Goal: Information Seeking & Learning: Learn about a topic

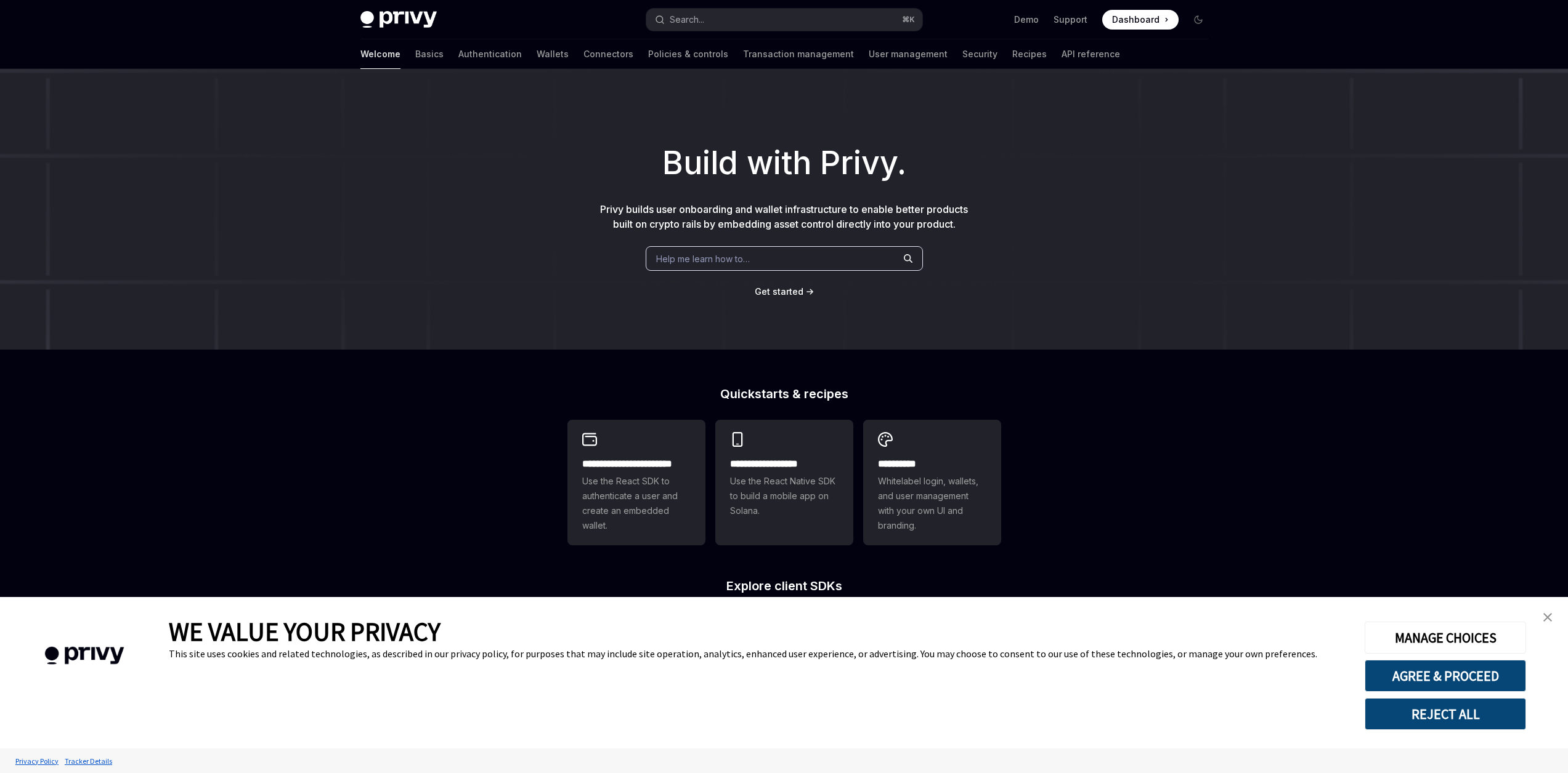
click at [1545, 614] on img "close banner" at bounding box center [1547, 617] width 9 height 9
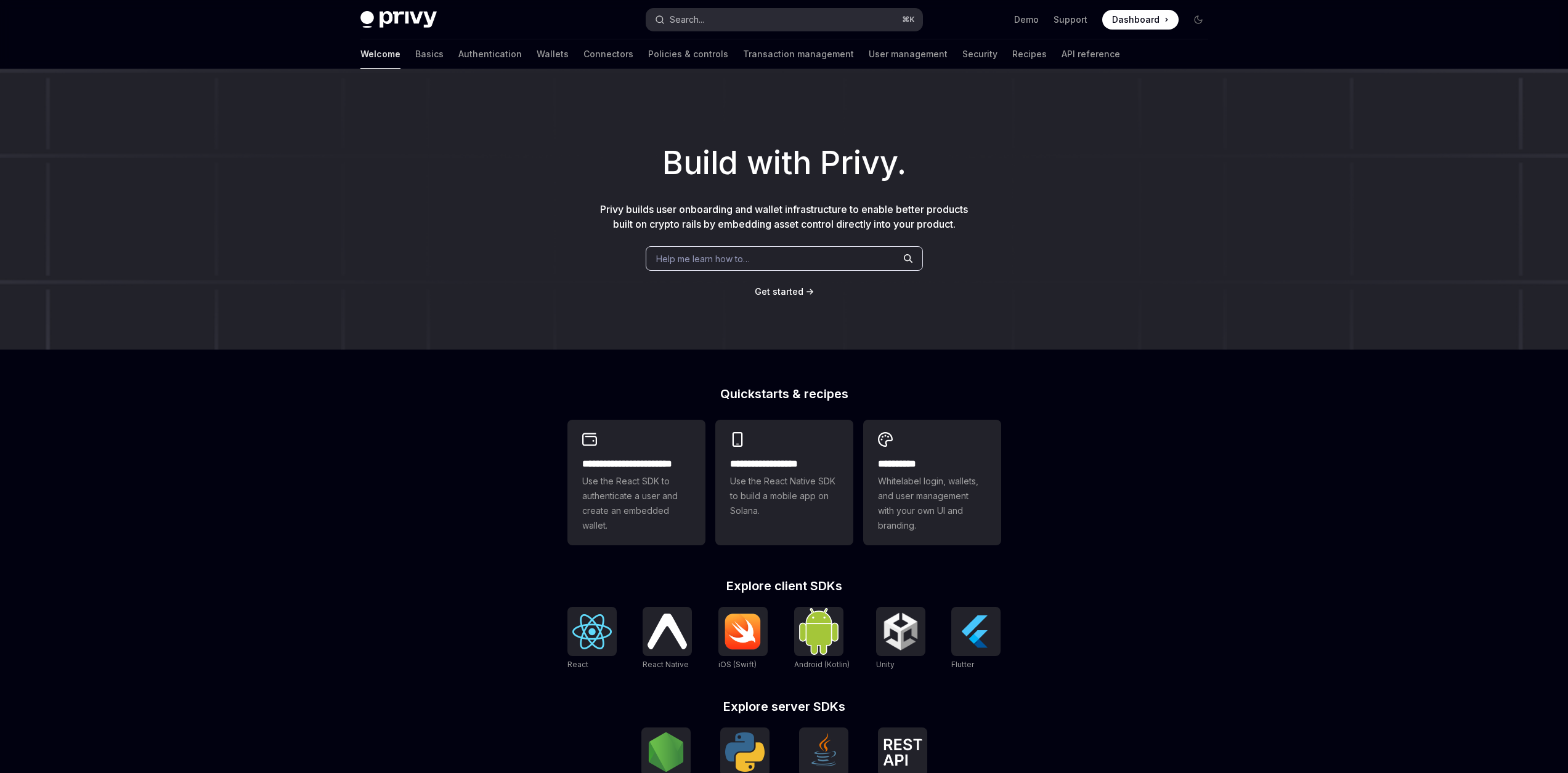
click at [738, 15] on button "Search... ⌘ K" at bounding box center [784, 20] width 276 height 22
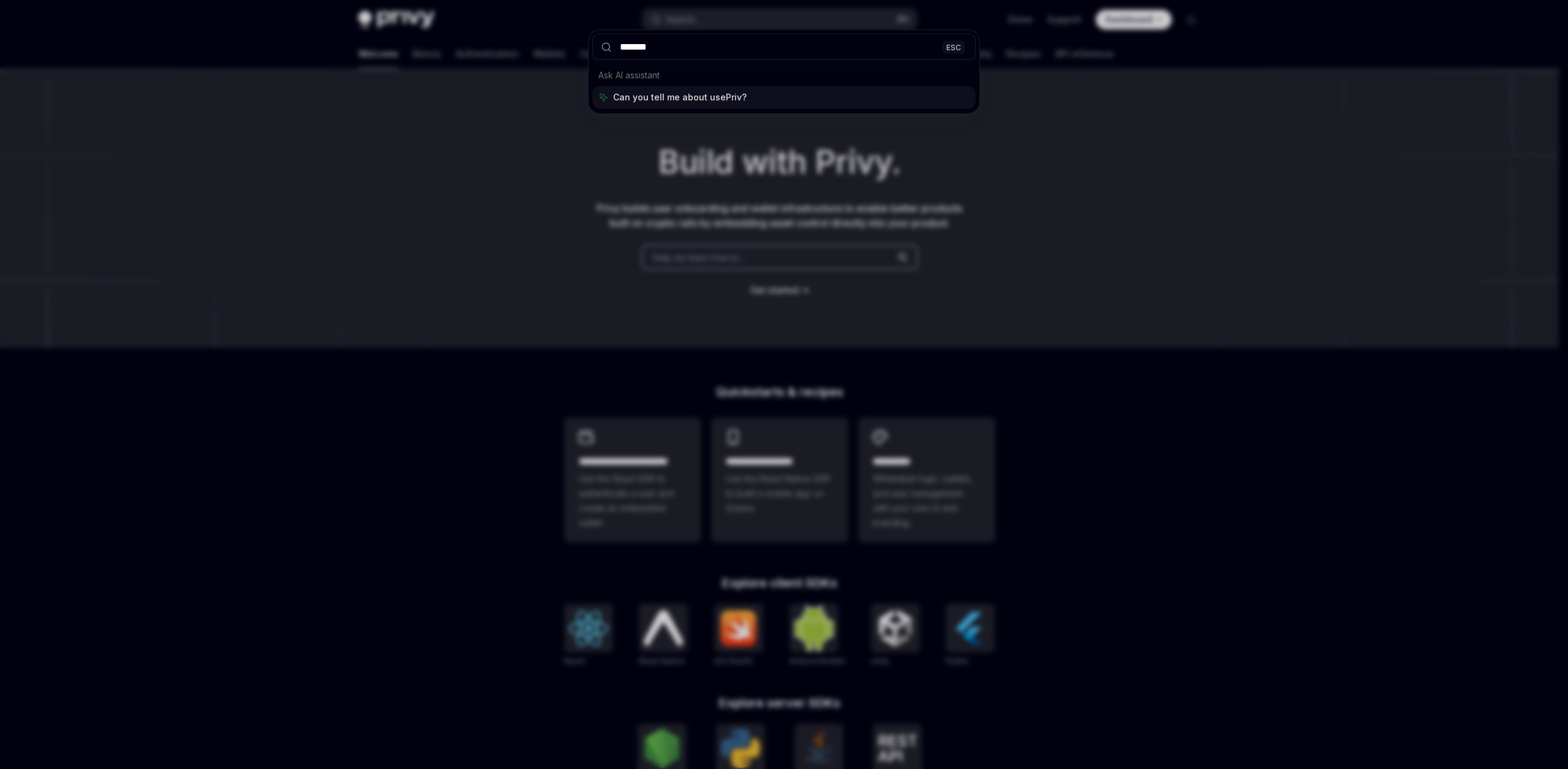
type input "********"
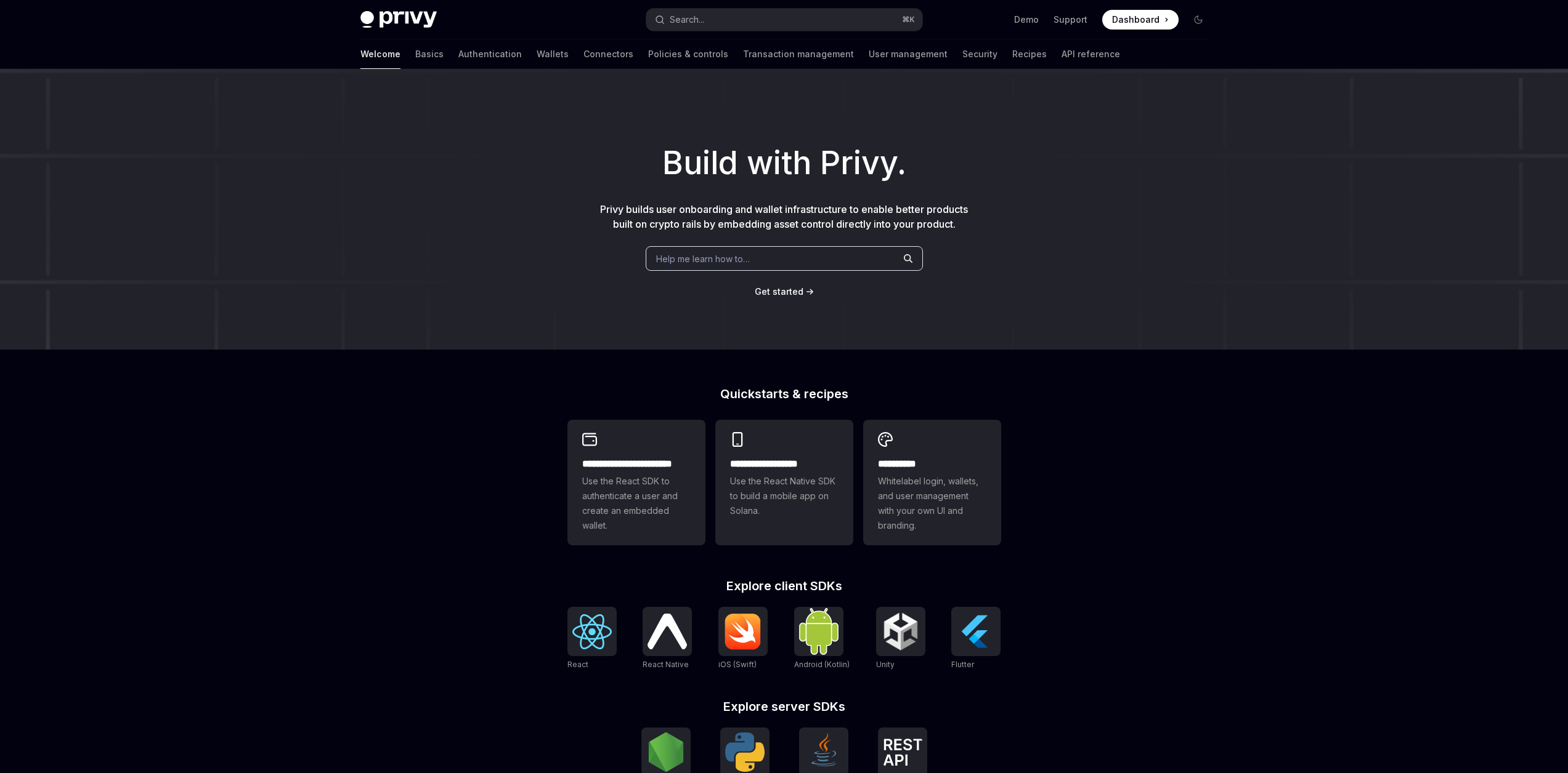
type textarea "*"
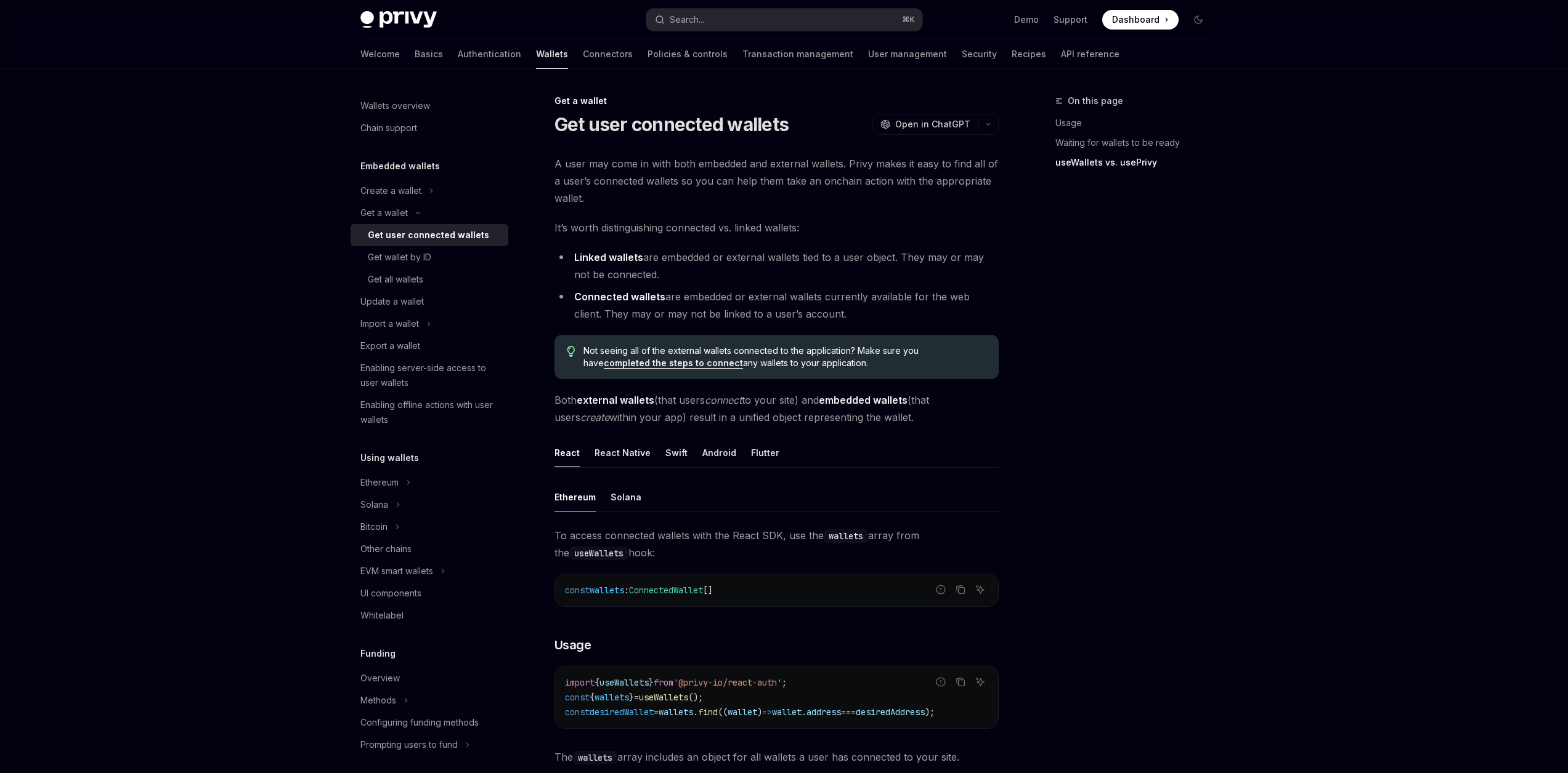
scroll to position [872, 0]
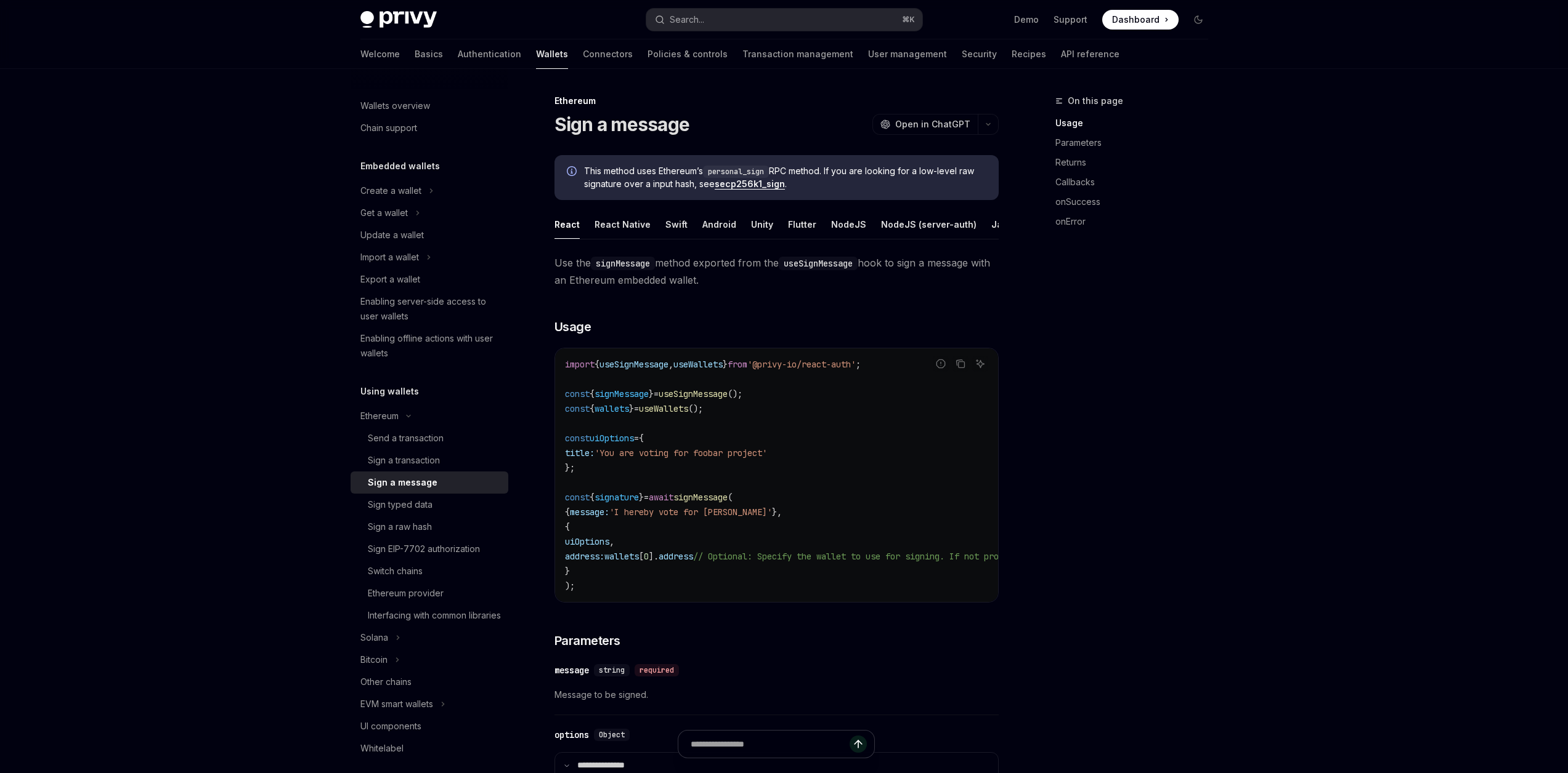
type textarea "*"
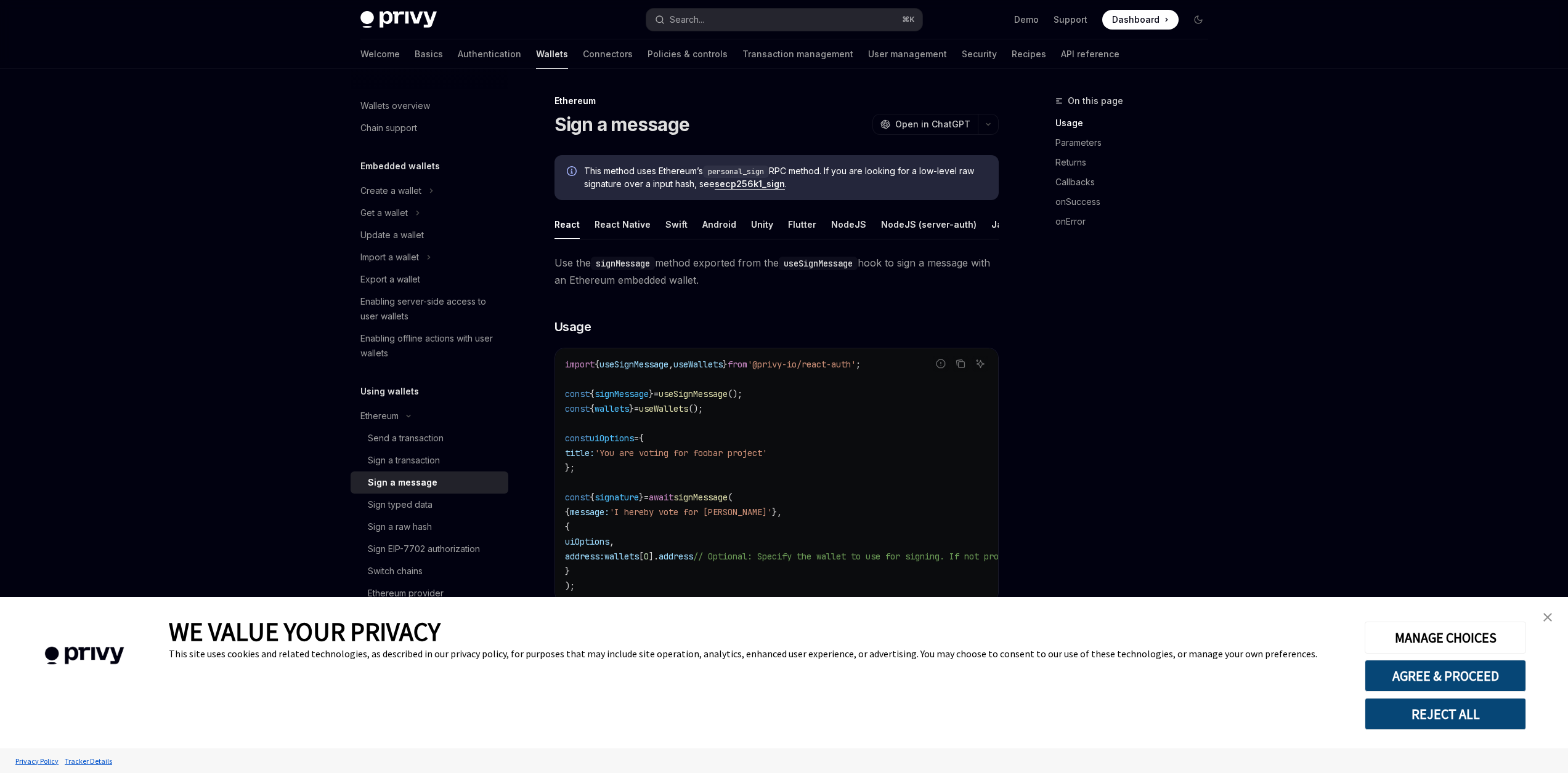
click at [1546, 619] on img "close banner" at bounding box center [1547, 617] width 9 height 9
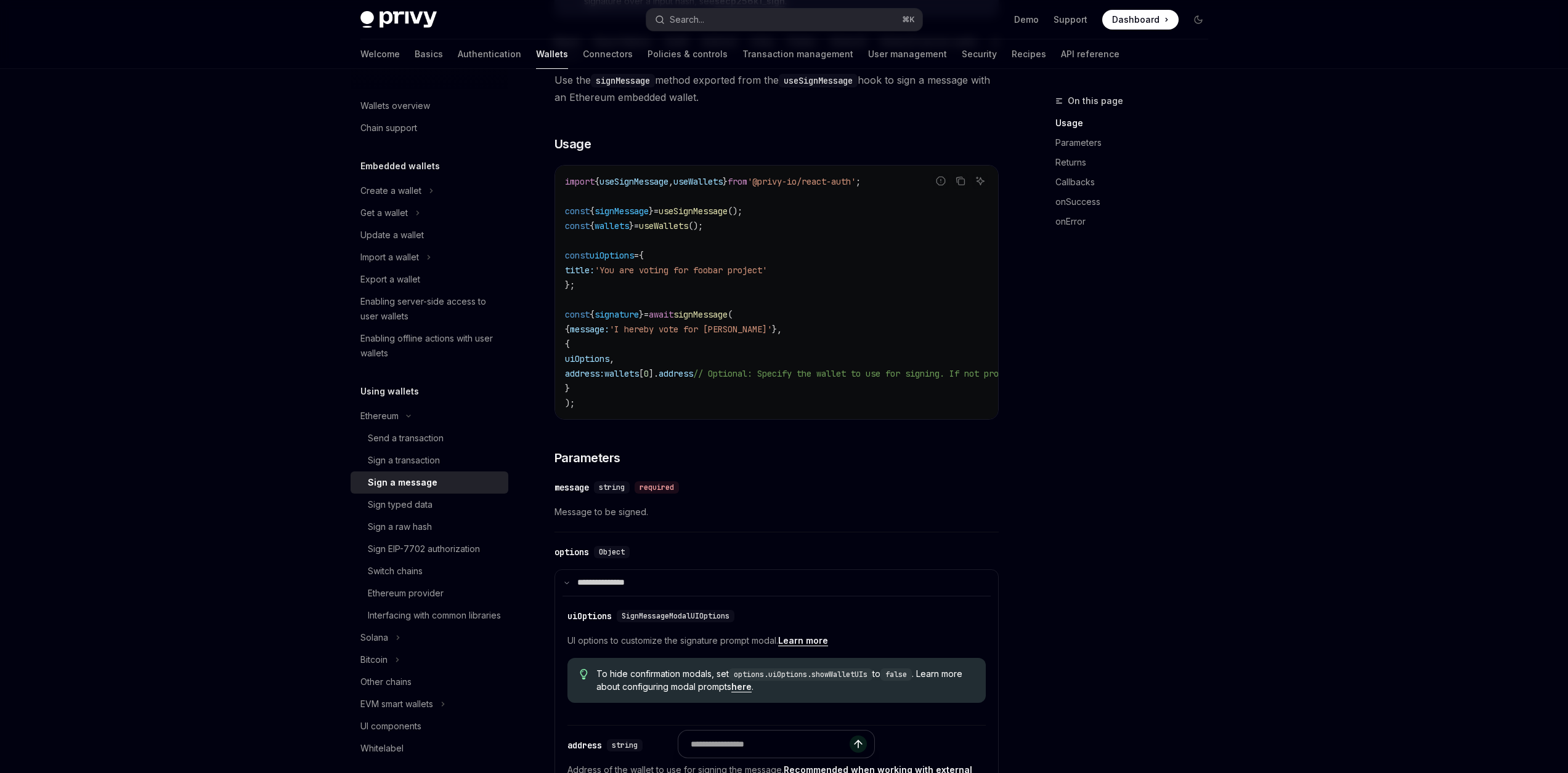
scroll to position [199, 0]
